Goal: Transaction & Acquisition: Purchase product/service

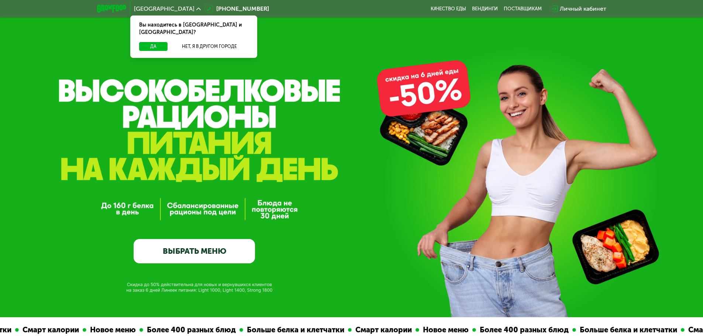
click at [152, 31] on div "Вы находитесь в [GEOGRAPHIC_DATA] и [GEOGRAPHIC_DATA]?" at bounding box center [193, 29] width 127 height 27
click at [153, 42] on button "Да" at bounding box center [153, 46] width 28 height 9
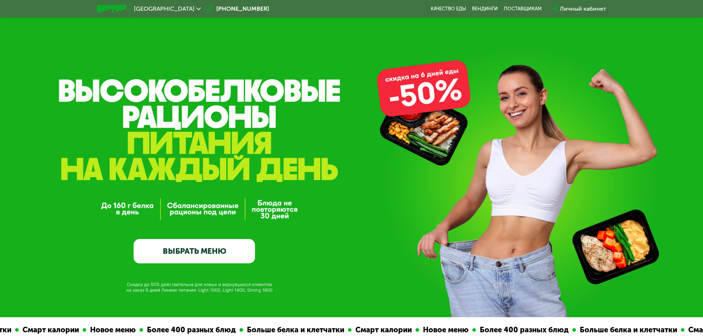
click at [222, 248] on link "ВЫБРАТЬ МЕНЮ" at bounding box center [194, 251] width 121 height 24
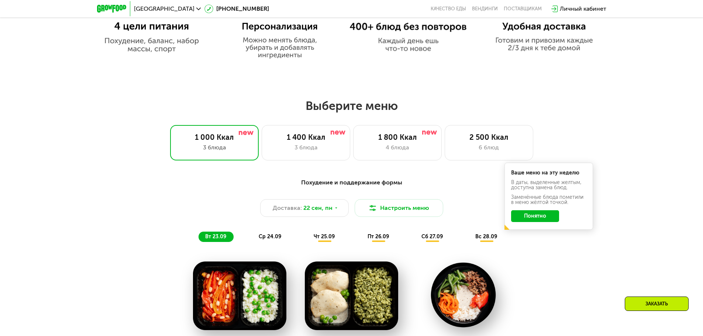
scroll to position [501, 0]
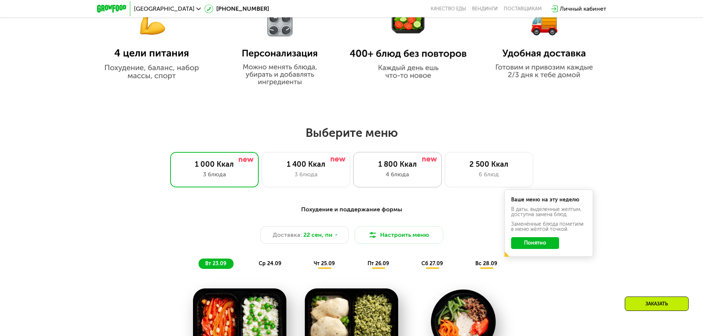
click at [416, 182] on div "1 800 Ккал 4 блюда" at bounding box center [397, 169] width 89 height 35
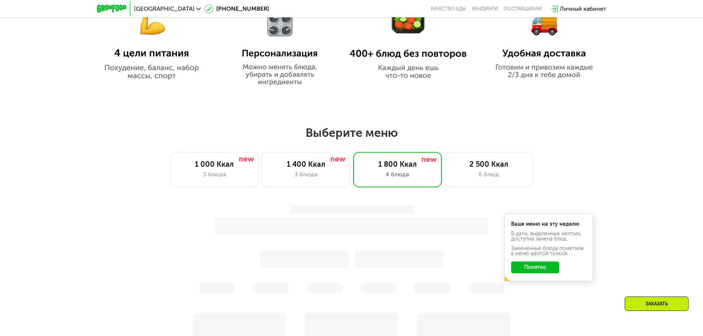
click at [550, 271] on button "Понятно" at bounding box center [535, 268] width 48 height 12
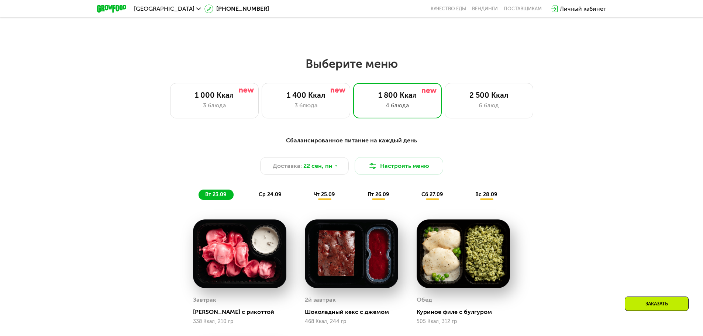
scroll to position [612, 0]
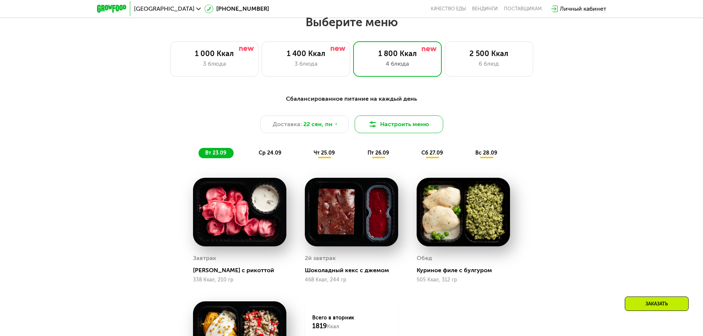
click at [389, 130] on button "Настроить меню" at bounding box center [399, 125] width 89 height 18
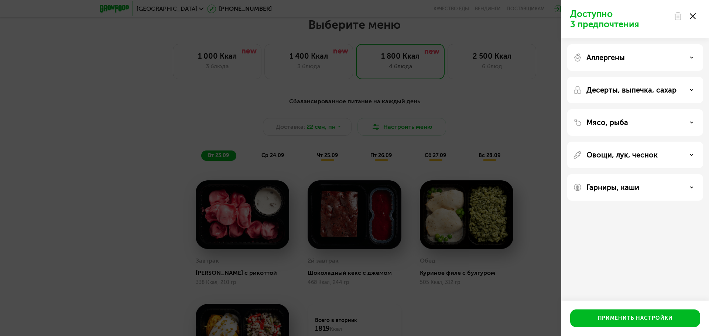
click at [695, 14] on div at bounding box center [684, 16] width 31 height 15
click at [693, 16] on icon at bounding box center [692, 16] width 6 height 6
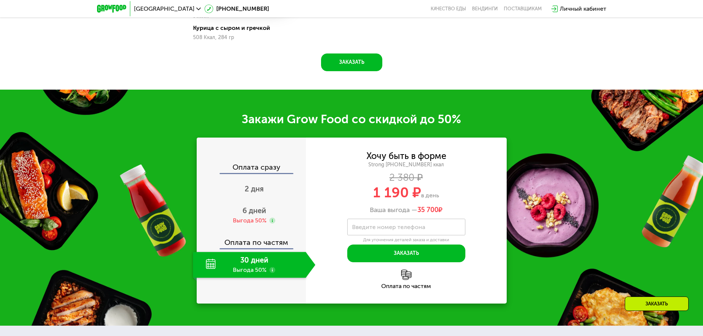
scroll to position [981, 0]
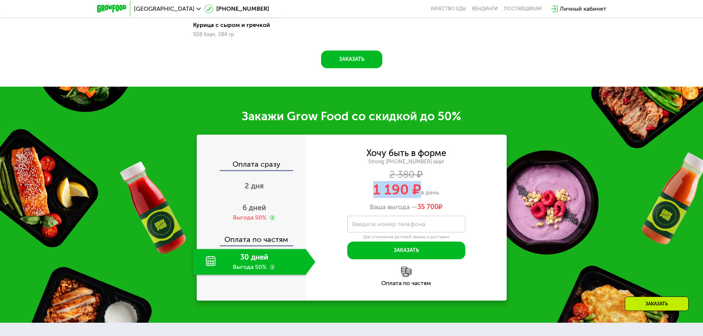
drag, startPoint x: 372, startPoint y: 189, endPoint x: 419, endPoint y: 192, distance: 46.6
click at [419, 192] on div "1 190 ₽ в день" at bounding box center [406, 190] width 201 height 14
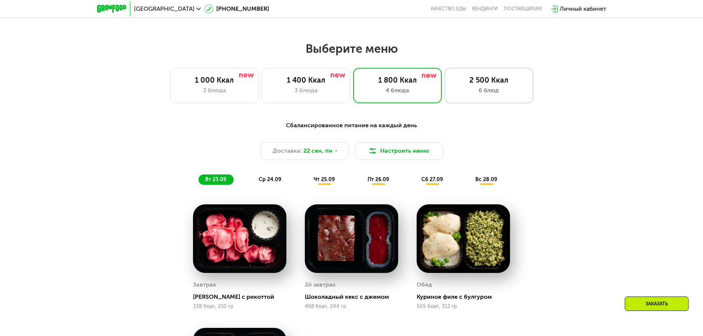
scroll to position [575, 0]
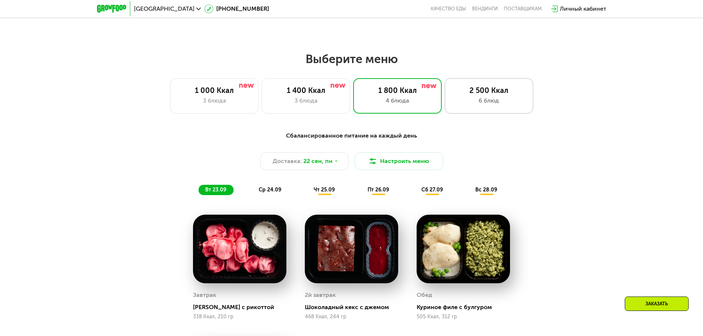
click at [472, 93] on div "2 500 Ккал" at bounding box center [488, 90] width 73 height 9
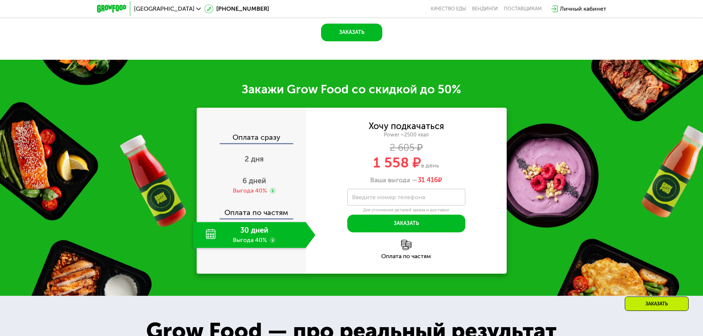
scroll to position [1092, 0]
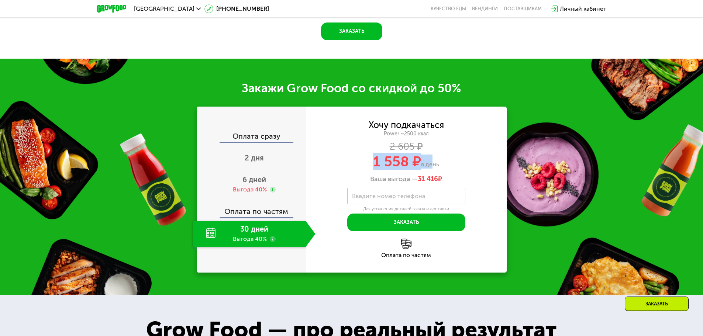
drag, startPoint x: 371, startPoint y: 170, endPoint x: 430, endPoint y: 168, distance: 59.1
click at [430, 168] on div "1 558 ₽ в день" at bounding box center [406, 162] width 201 height 14
click at [402, 198] on label "Введите номер телефона" at bounding box center [388, 196] width 73 height 4
click at [402, 202] on input "Введите номер телефона" at bounding box center [406, 196] width 118 height 17
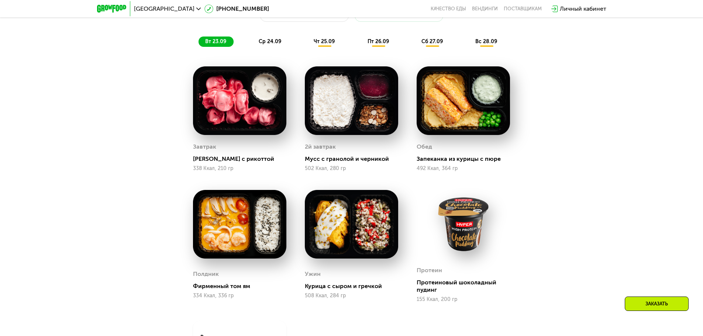
scroll to position [723, 0]
